Goal: Transaction & Acquisition: Purchase product/service

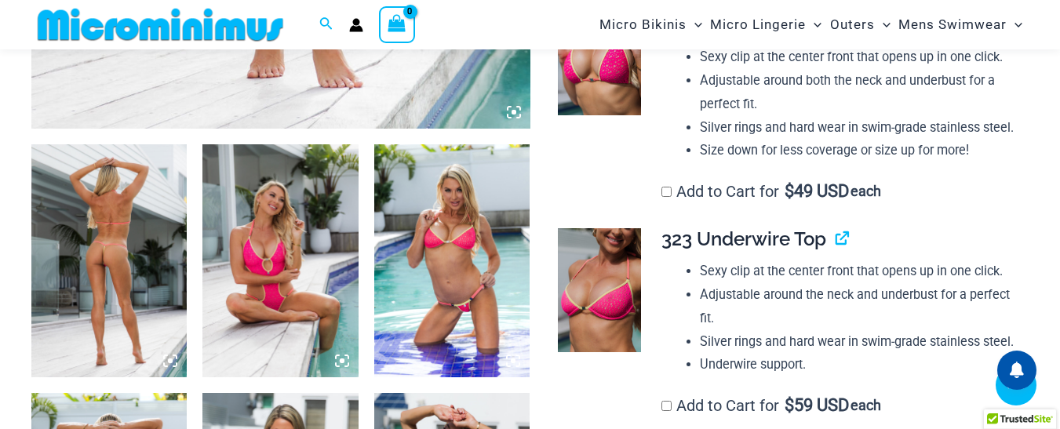
scroll to position [770, 0]
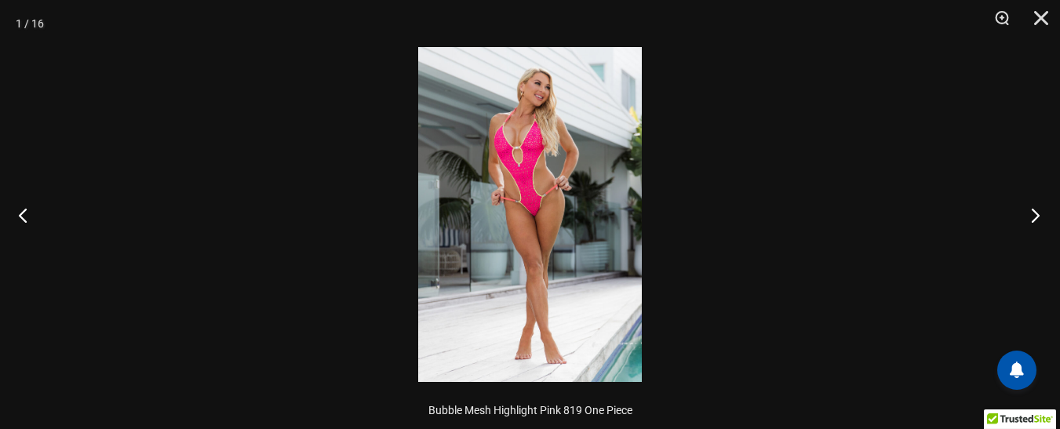
click at [1038, 217] on button "Next" at bounding box center [1031, 215] width 59 height 78
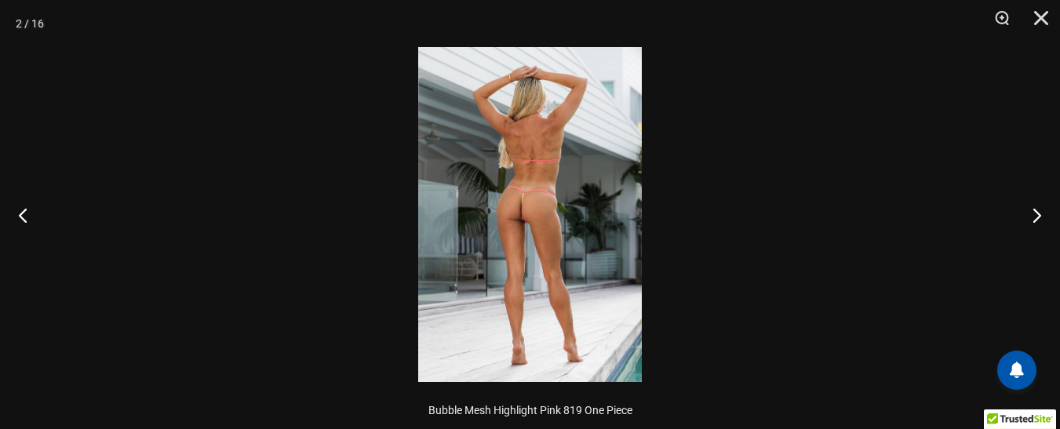
click at [607, 147] on img at bounding box center [530, 214] width 224 height 335
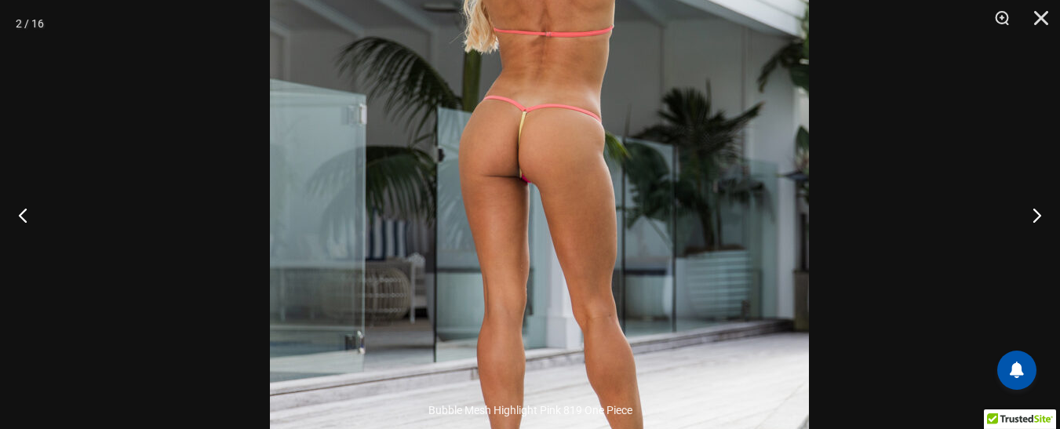
click at [721, 82] on img at bounding box center [539, 164] width 539 height 808
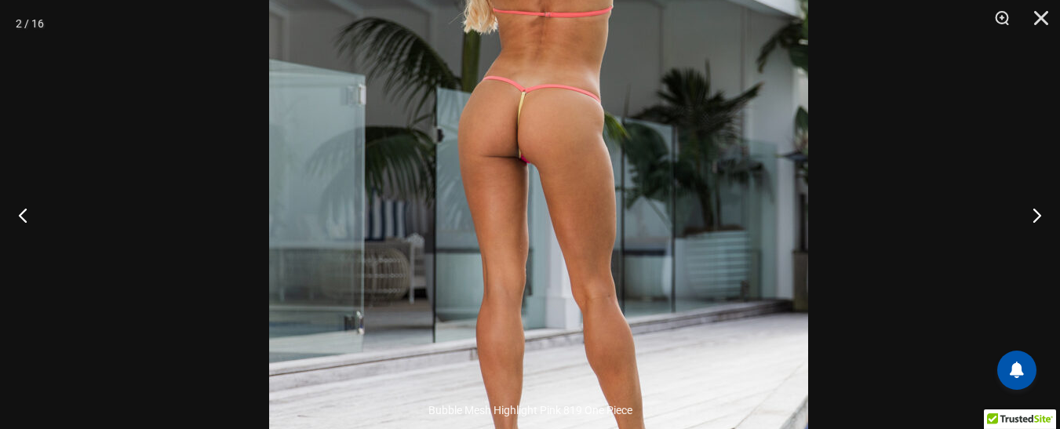
click at [721, 77] on img at bounding box center [538, 144] width 539 height 808
click at [721, 75] on div at bounding box center [530, 214] width 1060 height 429
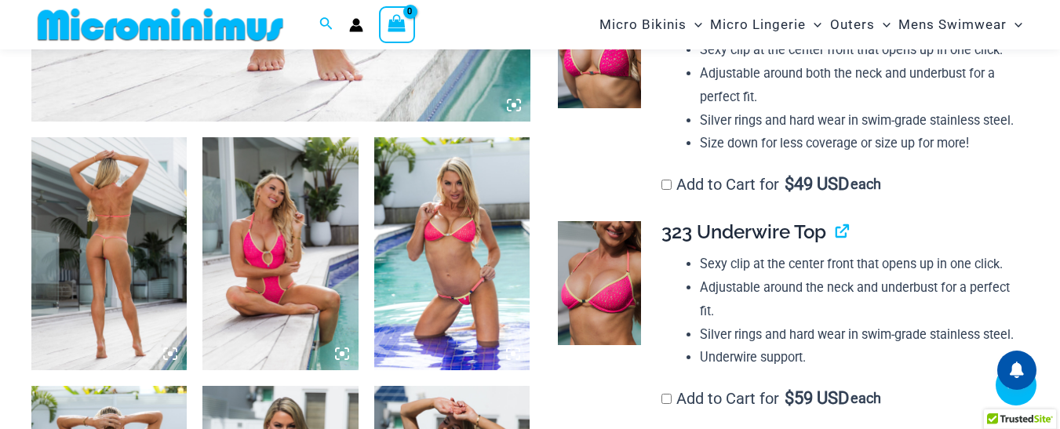
click at [721, 74] on div at bounding box center [530, 214] width 1060 height 429
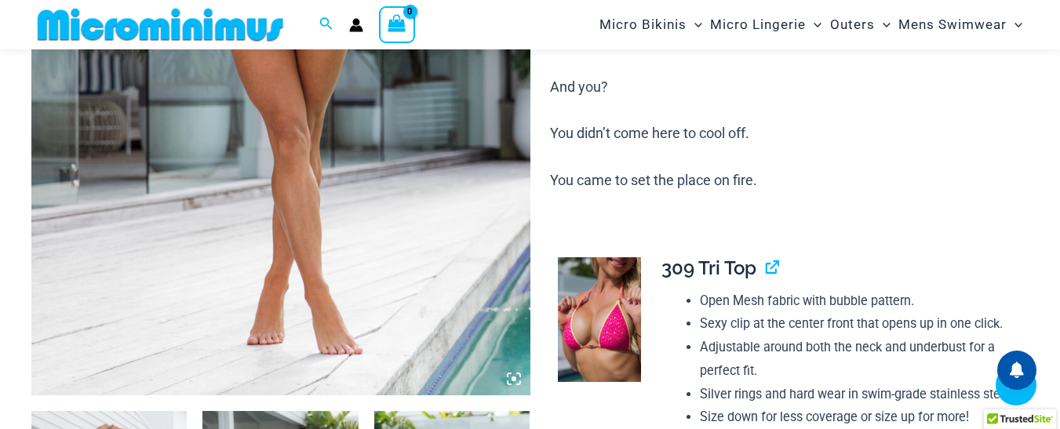
scroll to position [456, 0]
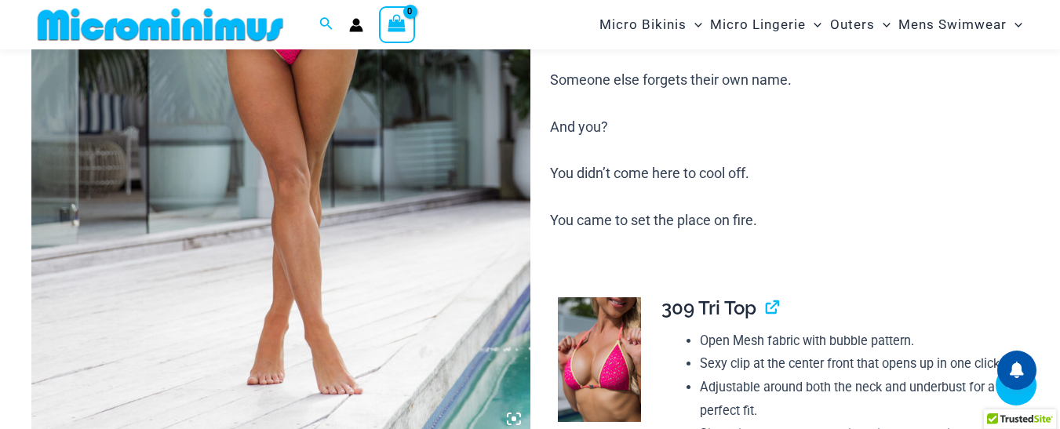
click at [363, 163] on img at bounding box center [280, 61] width 499 height 748
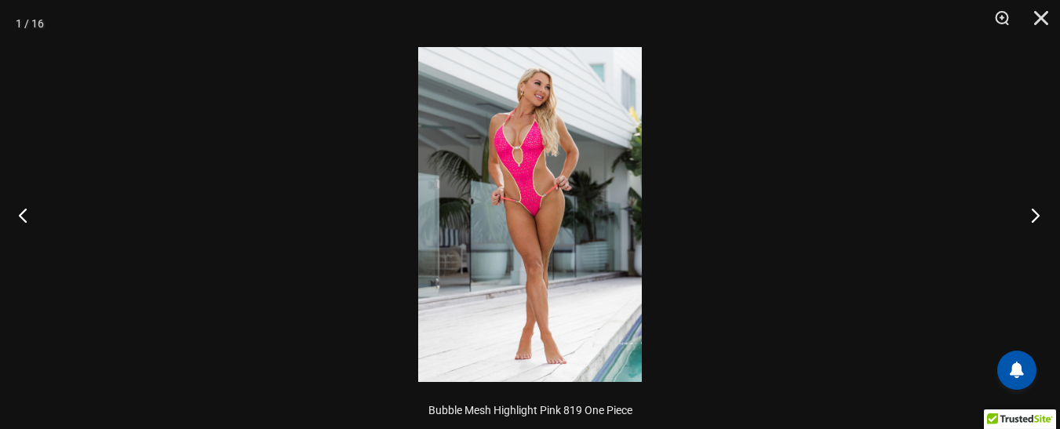
click at [1035, 212] on button "Next" at bounding box center [1031, 215] width 59 height 78
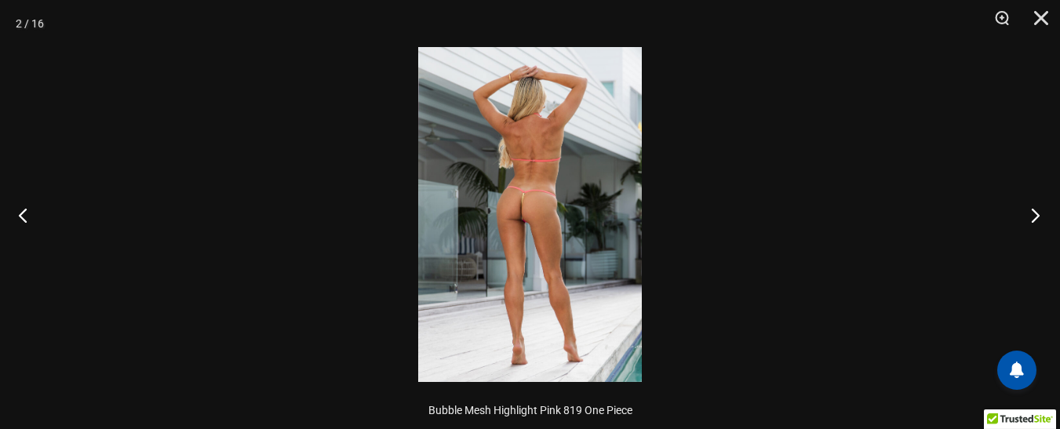
click at [1035, 212] on button "Next" at bounding box center [1031, 215] width 59 height 78
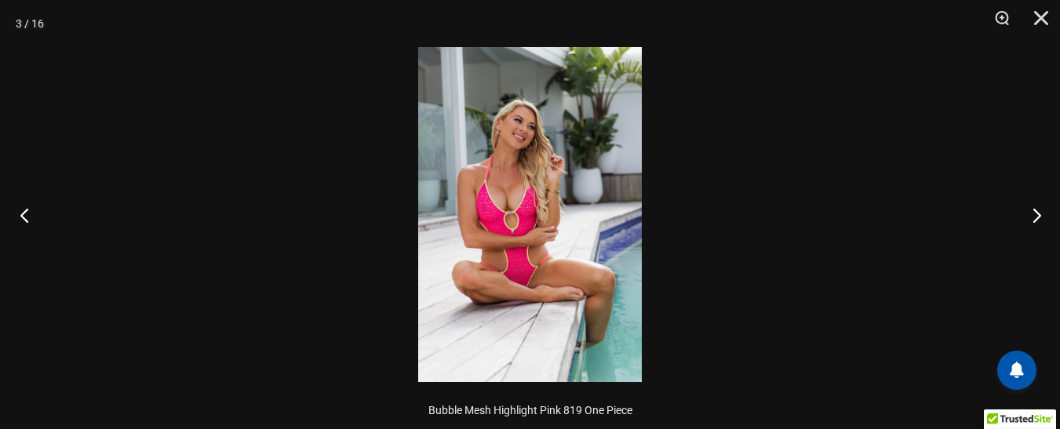
click at [21, 217] on button "Previous" at bounding box center [29, 215] width 59 height 78
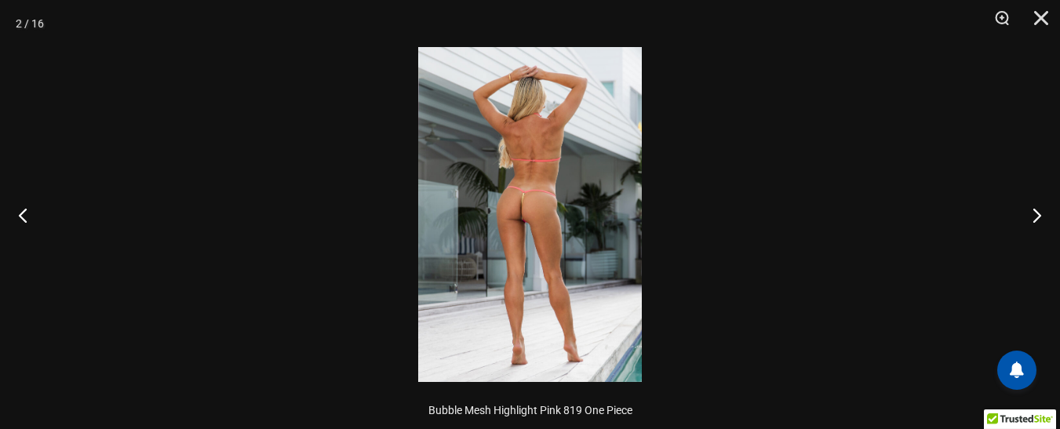
click at [535, 126] on img at bounding box center [530, 214] width 224 height 335
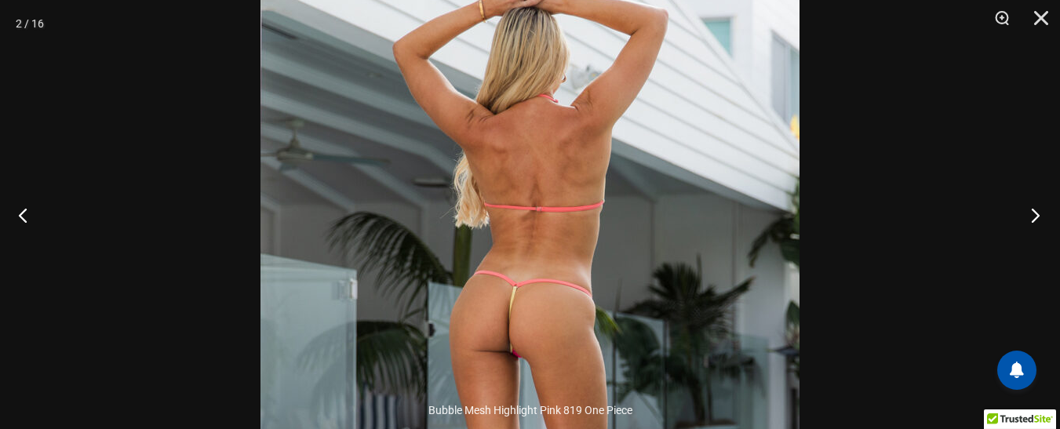
click at [1030, 218] on button "Next" at bounding box center [1031, 215] width 59 height 78
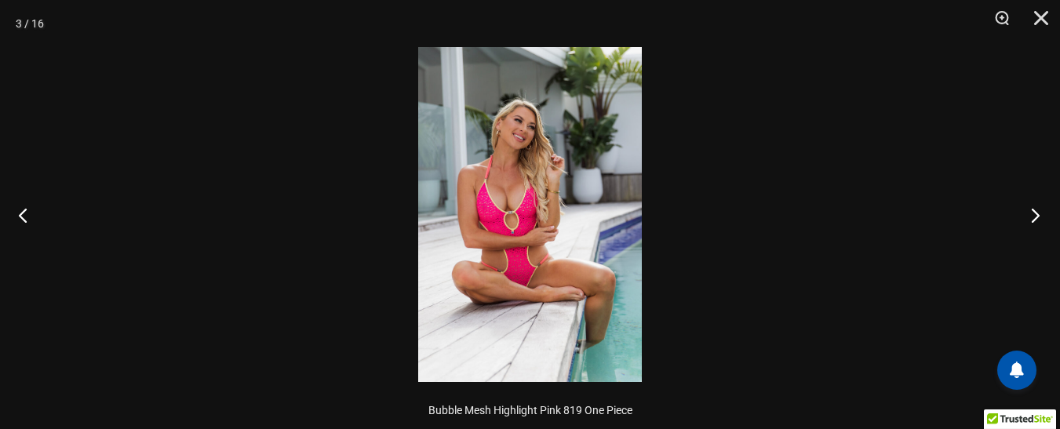
click at [1030, 218] on button "Next" at bounding box center [1031, 215] width 59 height 78
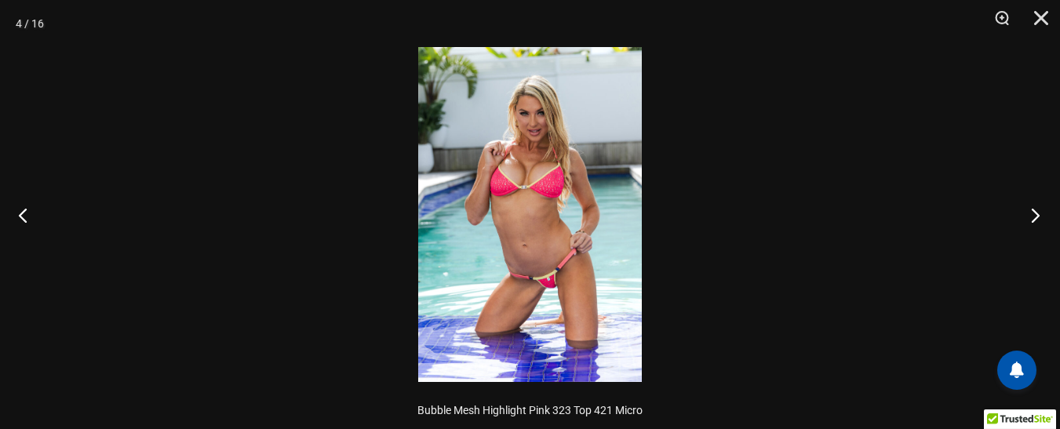
click at [1030, 218] on button "Next" at bounding box center [1031, 215] width 59 height 78
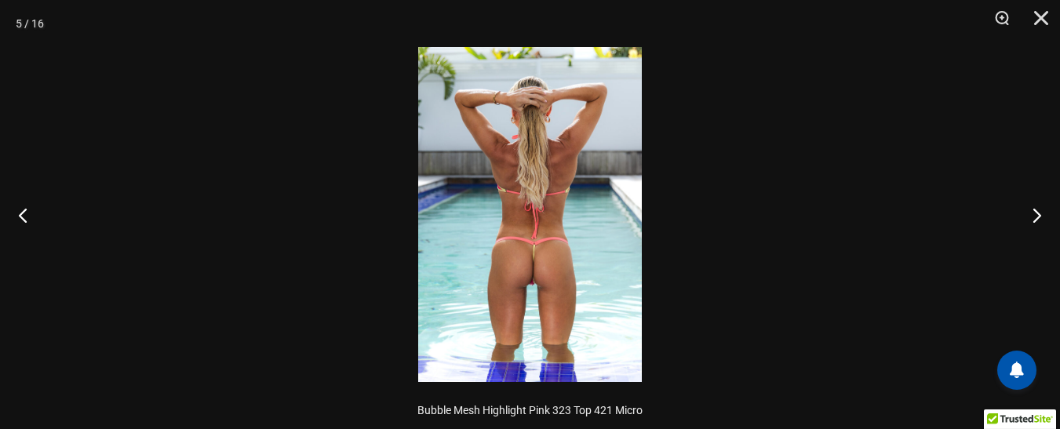
click at [473, 119] on img at bounding box center [530, 214] width 224 height 335
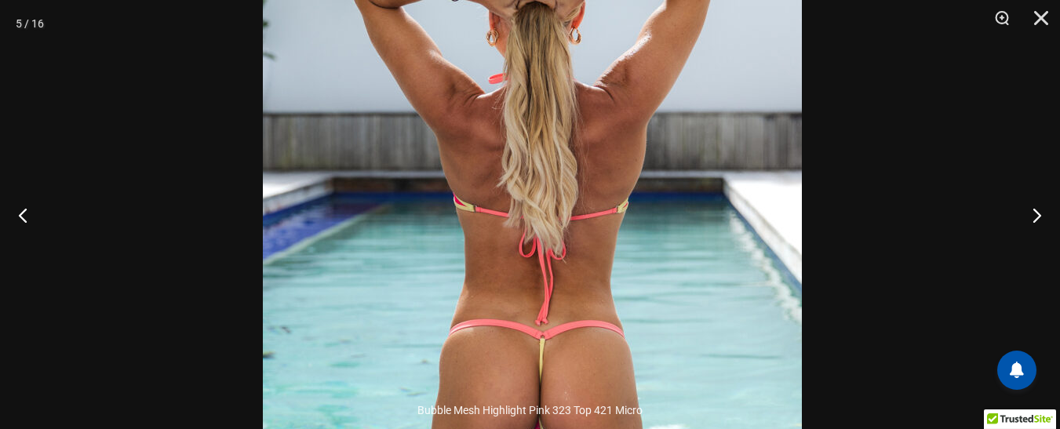
click at [718, 181] on img at bounding box center [532, 266] width 539 height 808
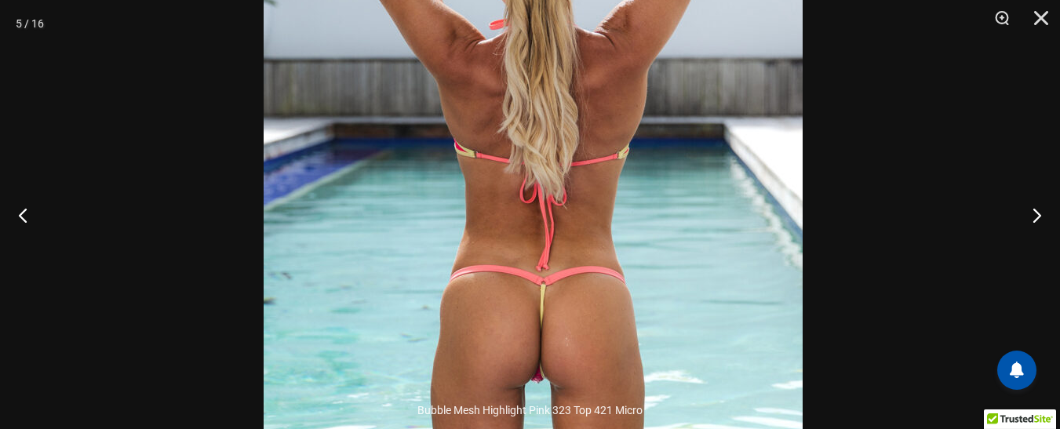
click at [728, 106] on img at bounding box center [533, 212] width 539 height 808
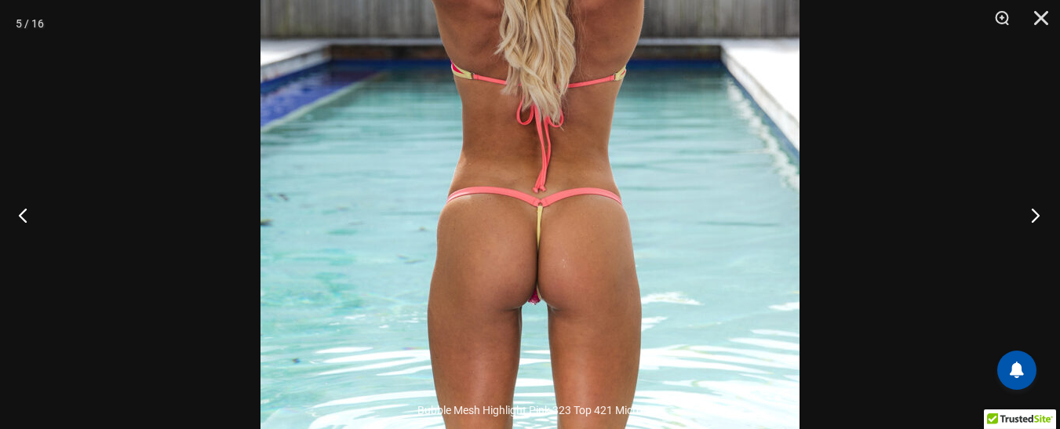
click at [1032, 212] on button "Next" at bounding box center [1031, 215] width 59 height 78
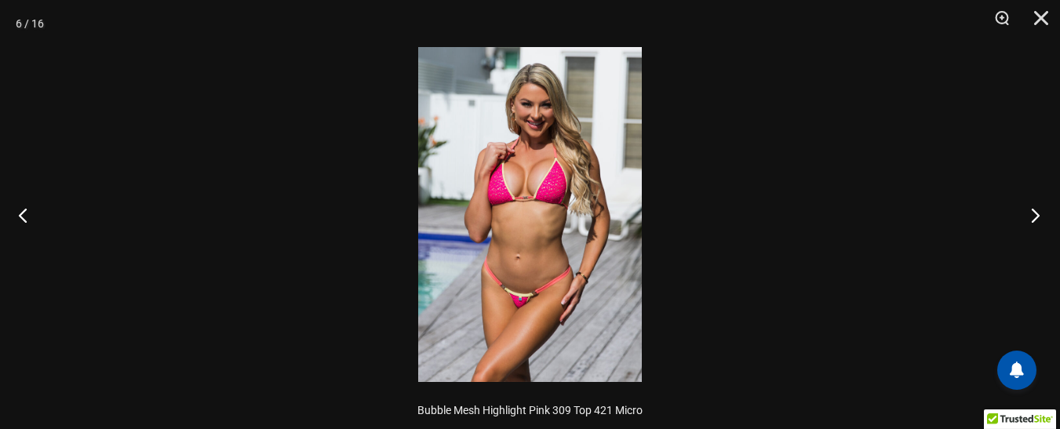
click at [1032, 212] on button "Next" at bounding box center [1031, 215] width 59 height 78
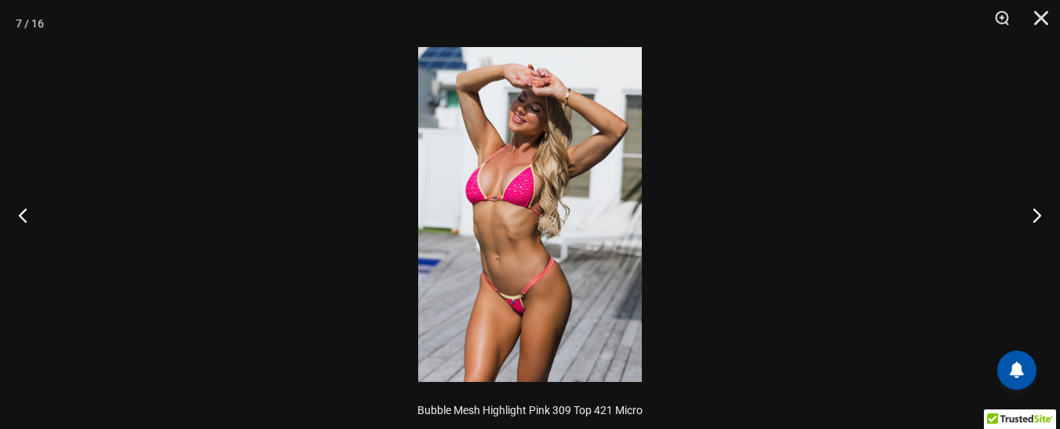
click at [508, 159] on img at bounding box center [530, 214] width 224 height 335
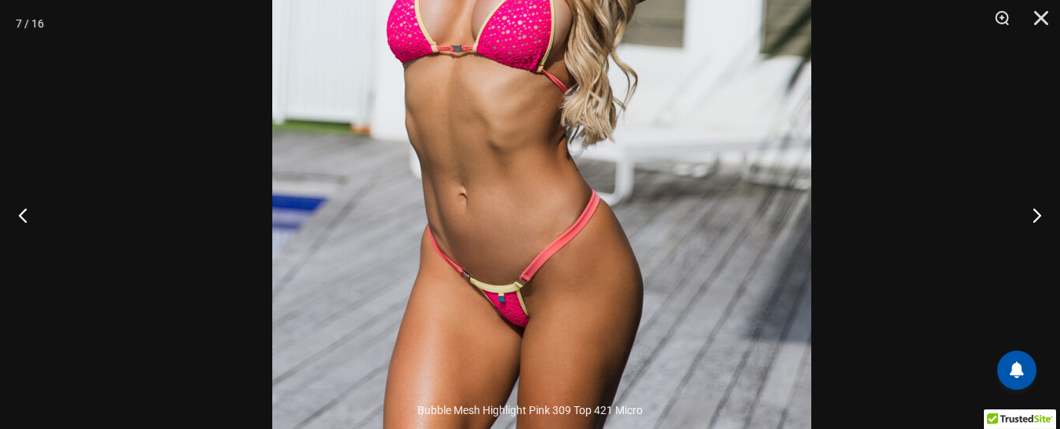
click at [735, 93] on img at bounding box center [541, 88] width 539 height 808
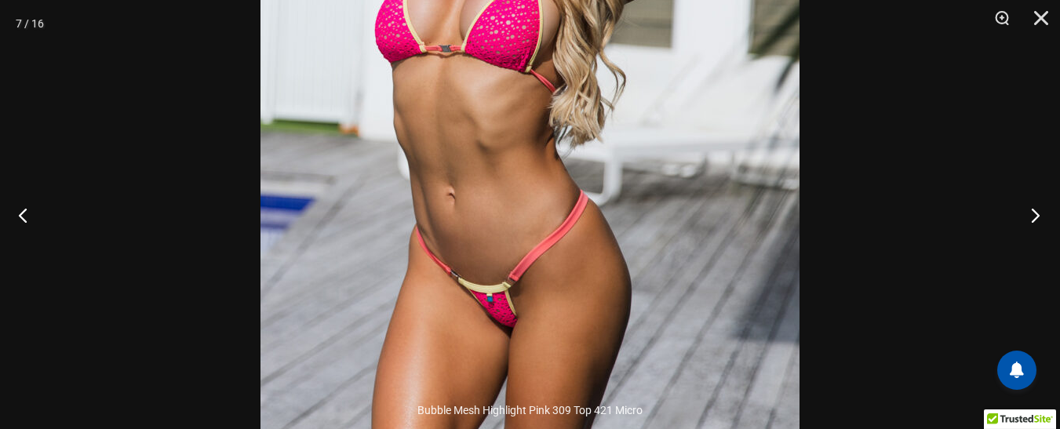
click at [1033, 221] on button "Next" at bounding box center [1031, 215] width 59 height 78
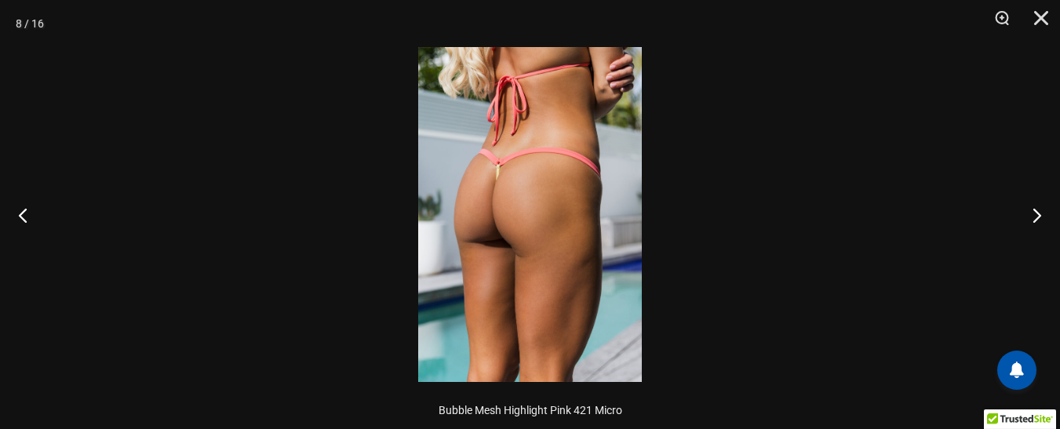
click at [536, 137] on img at bounding box center [530, 214] width 224 height 335
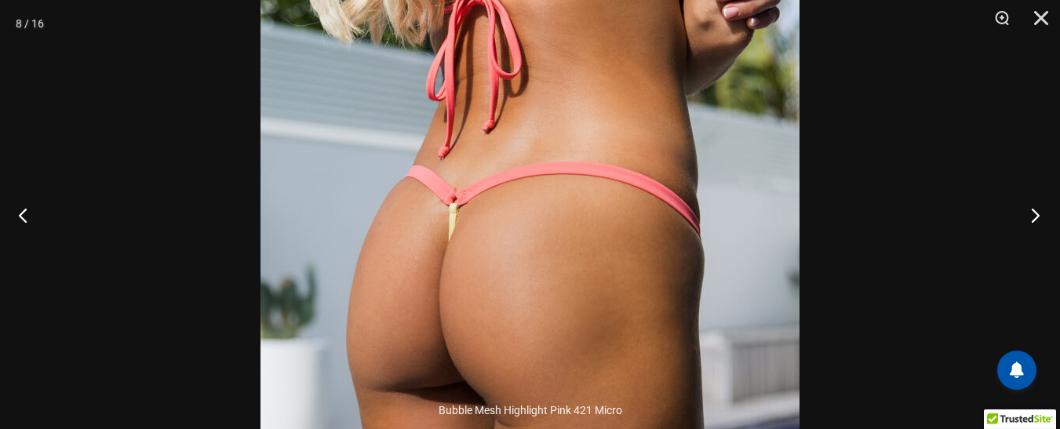
click at [1042, 217] on button "Next" at bounding box center [1031, 215] width 59 height 78
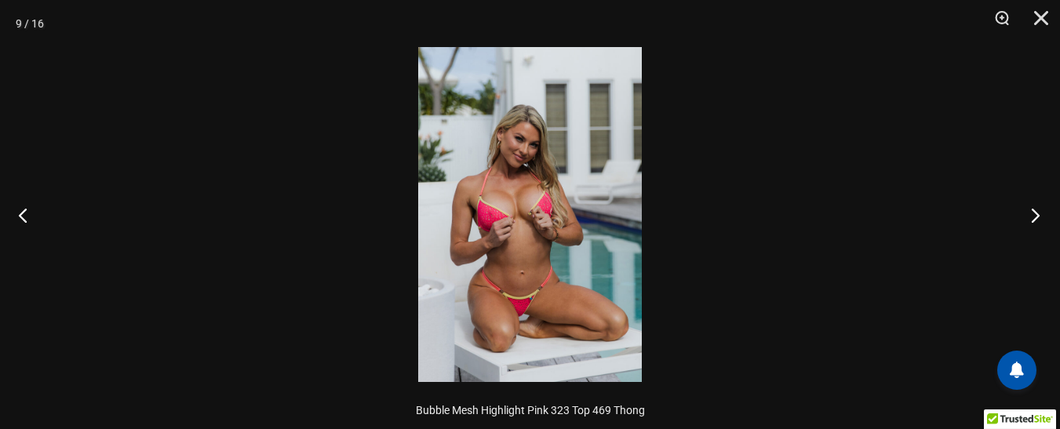
click at [1041, 217] on button "Next" at bounding box center [1031, 215] width 59 height 78
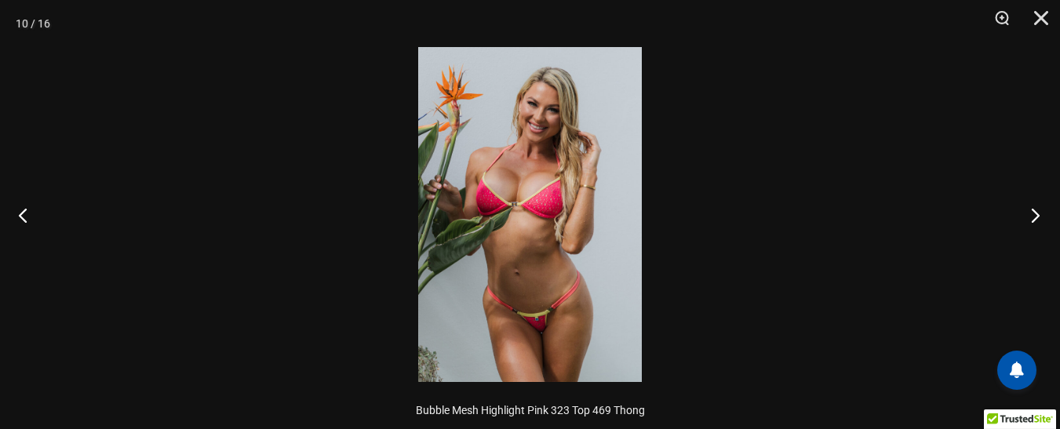
click at [1041, 217] on button "Next" at bounding box center [1031, 215] width 59 height 78
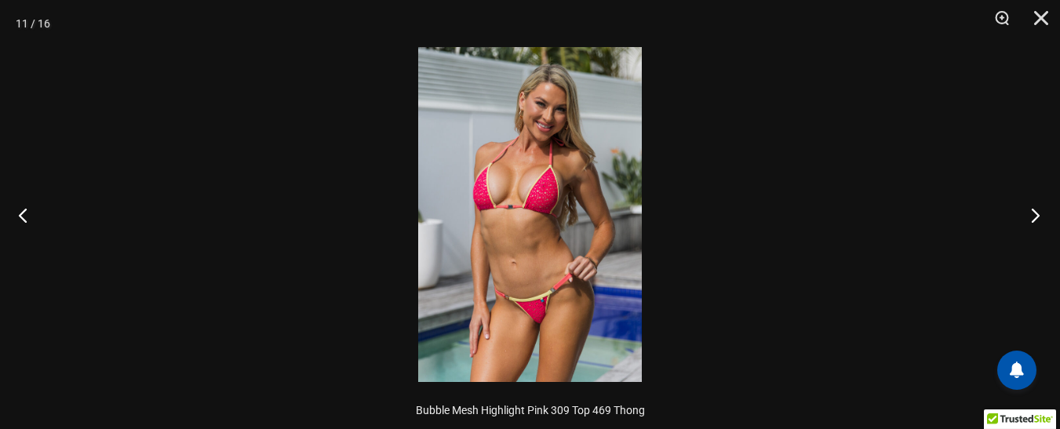
click at [1041, 217] on button "Next" at bounding box center [1031, 215] width 59 height 78
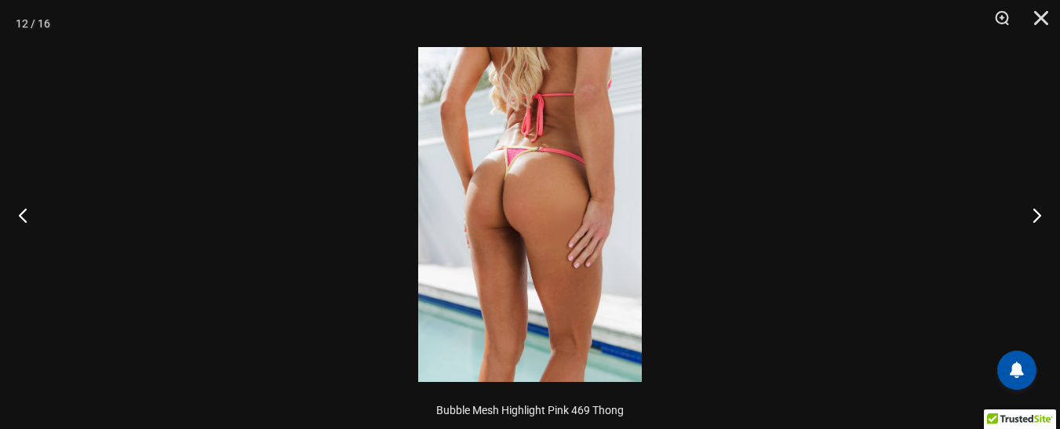
click at [600, 188] on img at bounding box center [530, 214] width 224 height 335
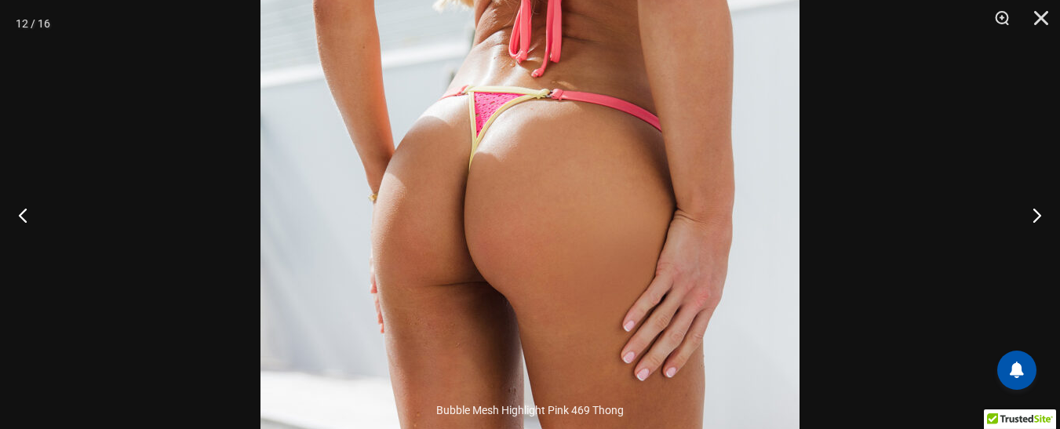
click at [505, 113] on img at bounding box center [530, 252] width 539 height 808
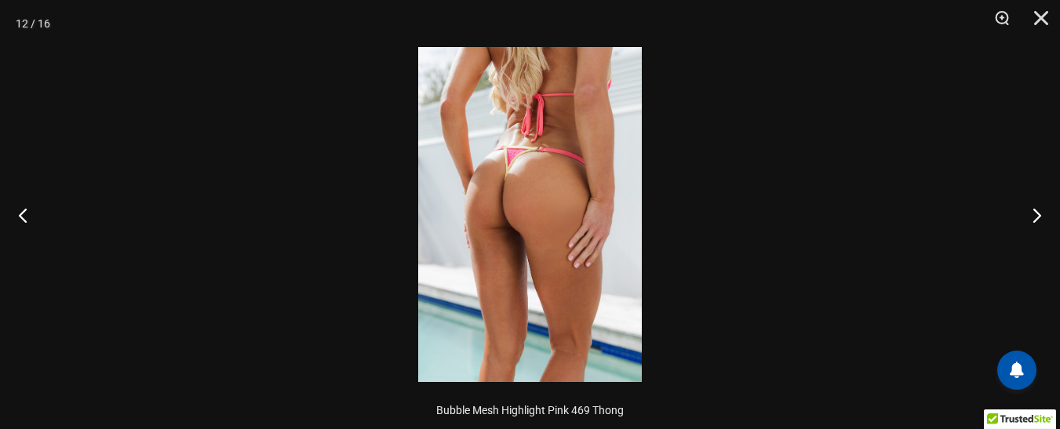
click at [505, 113] on img at bounding box center [530, 214] width 224 height 335
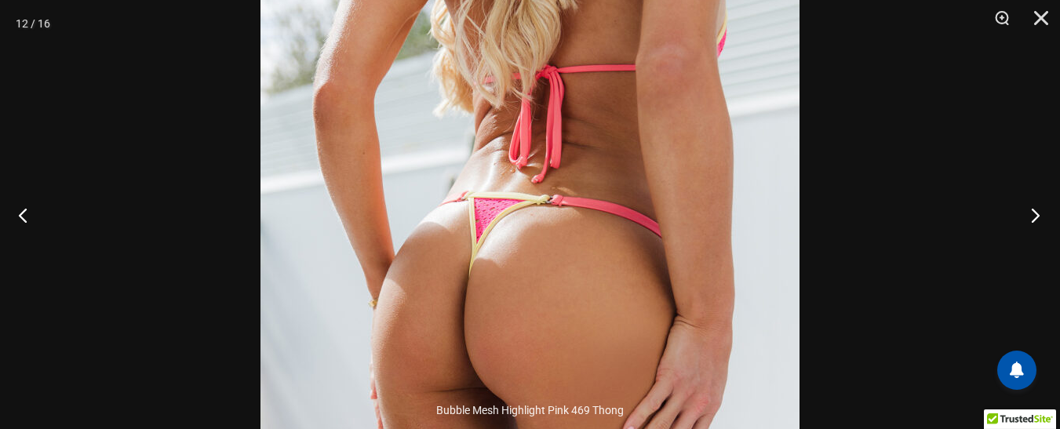
click at [1042, 209] on button "Next" at bounding box center [1031, 215] width 59 height 78
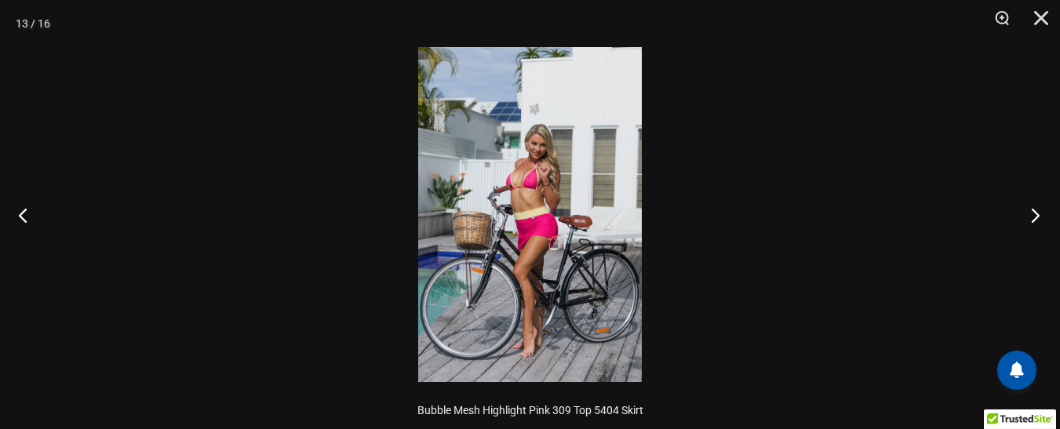
click at [1037, 214] on button "Next" at bounding box center [1031, 215] width 59 height 78
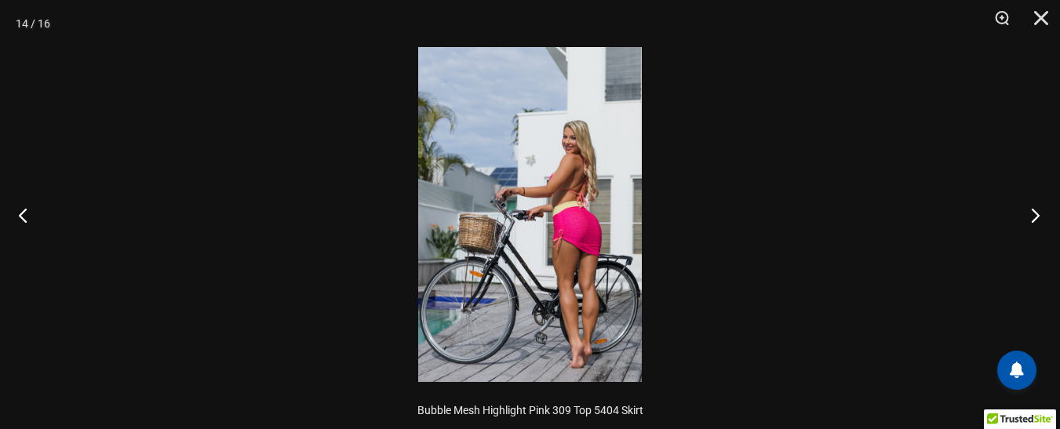
click at [1037, 214] on button "Next" at bounding box center [1031, 215] width 59 height 78
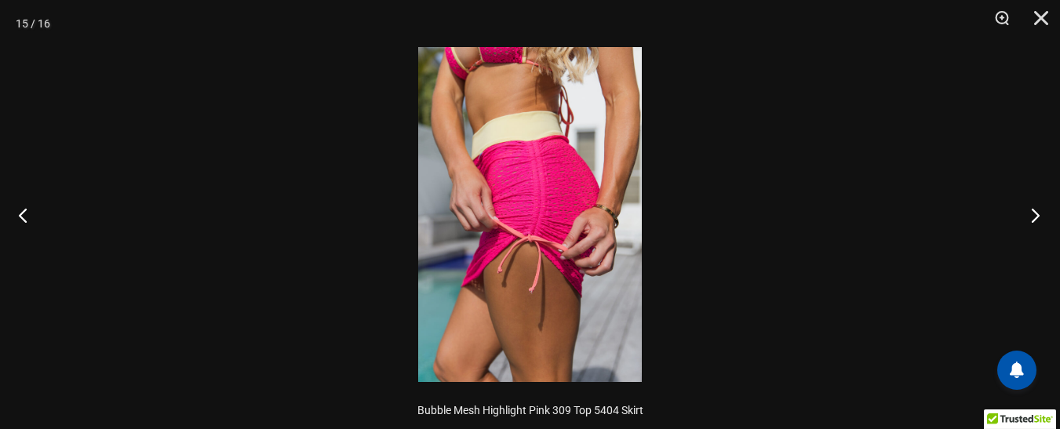
click at [1038, 214] on button "Next" at bounding box center [1031, 215] width 59 height 78
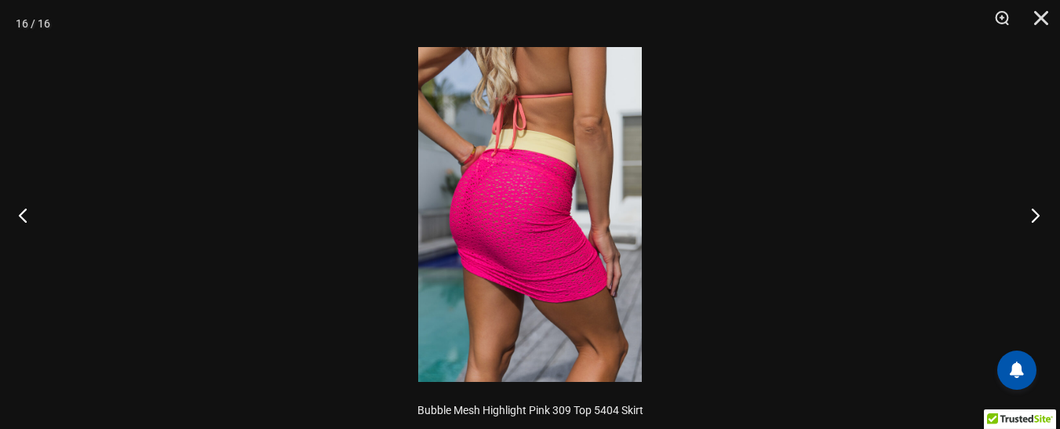
click at [1038, 214] on button "Next" at bounding box center [1031, 215] width 59 height 78
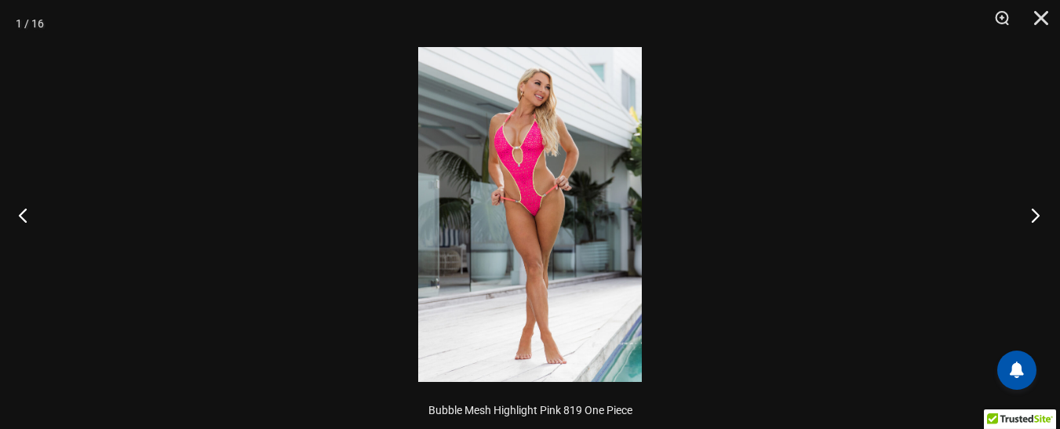
click at [1038, 214] on button "Next" at bounding box center [1031, 215] width 59 height 78
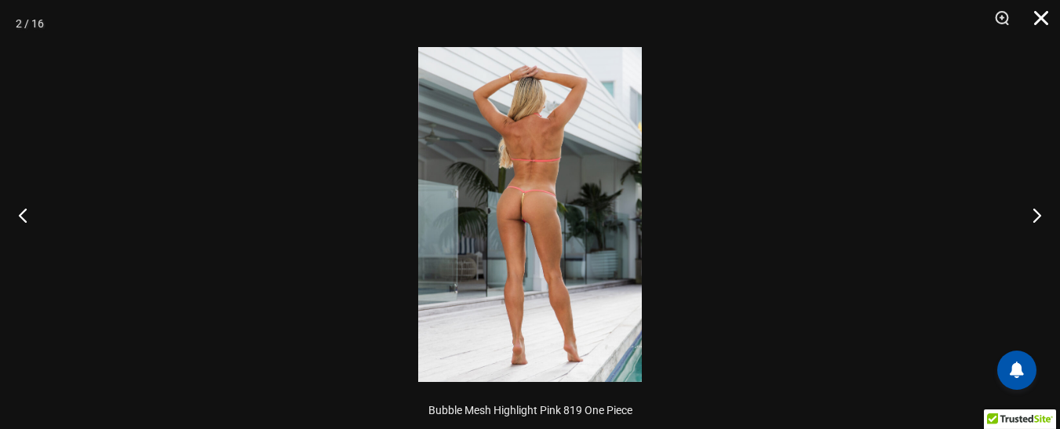
click at [1051, 31] on button "Close" at bounding box center [1035, 23] width 39 height 47
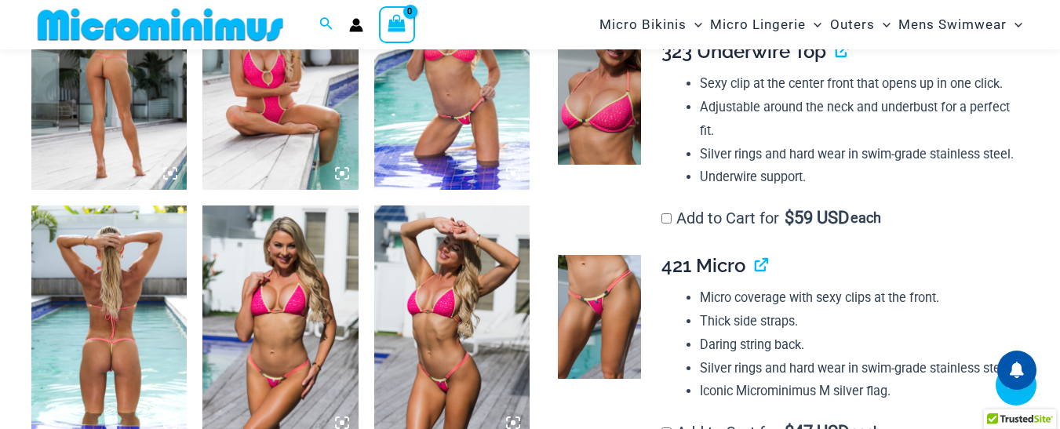
scroll to position [1084, 0]
